Goal: Entertainment & Leisure: Consume media (video, audio)

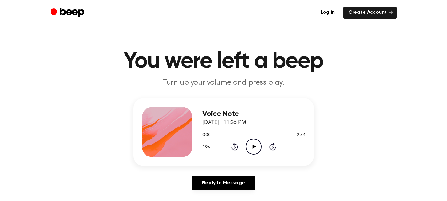
click at [260, 146] on icon "Play Audio" at bounding box center [253, 147] width 16 height 16
click at [236, 147] on icon "Rewind 5 seconds" at bounding box center [234, 146] width 7 height 8
click at [236, 146] on icon "Rewind 5 seconds" at bounding box center [234, 146] width 7 height 8
click at [250, 144] on icon "Pause Audio" at bounding box center [253, 147] width 16 height 16
click at [253, 145] on icon at bounding box center [253, 146] width 3 height 4
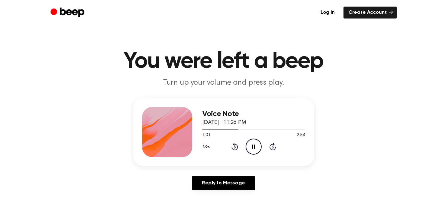
click at [253, 145] on icon "Pause Audio" at bounding box center [253, 147] width 16 height 16
click at [253, 145] on icon at bounding box center [253, 146] width 3 height 4
click at [236, 146] on icon "Rewind 5 seconds" at bounding box center [234, 146] width 7 height 8
click at [253, 144] on icon "Pause Audio" at bounding box center [253, 147] width 16 height 16
click at [255, 147] on icon "Play Audio" at bounding box center [253, 147] width 16 height 16
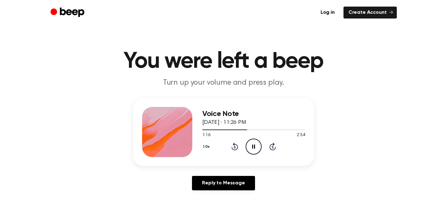
click at [254, 151] on icon "Pause Audio" at bounding box center [253, 147] width 16 height 16
click at [251, 145] on icon "Play Audio" at bounding box center [253, 147] width 16 height 16
click at [254, 146] on icon "Pause Audio" at bounding box center [253, 147] width 16 height 16
click at [245, 145] on div "1.0x Rewind 5 seconds Play Audio Skip 5 seconds" at bounding box center [253, 147] width 103 height 16
click at [249, 146] on icon "Play Audio" at bounding box center [253, 147] width 16 height 16
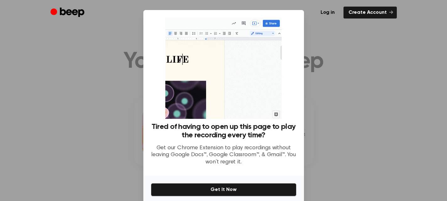
scroll to position [25, 0]
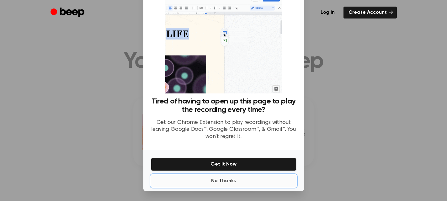
click at [217, 184] on button "No Thanks" at bounding box center [223, 181] width 145 height 13
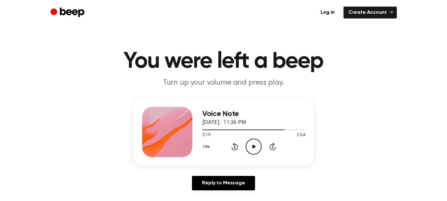
click at [254, 147] on icon at bounding box center [253, 146] width 3 height 4
